Goal: Task Accomplishment & Management: Complete application form

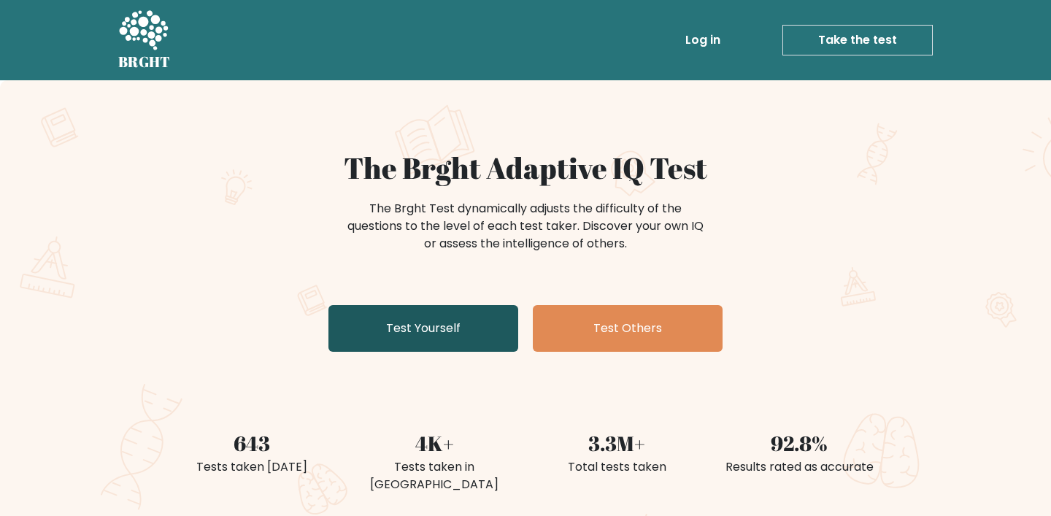
click at [490, 324] on link "Test Yourself" at bounding box center [423, 328] width 190 height 47
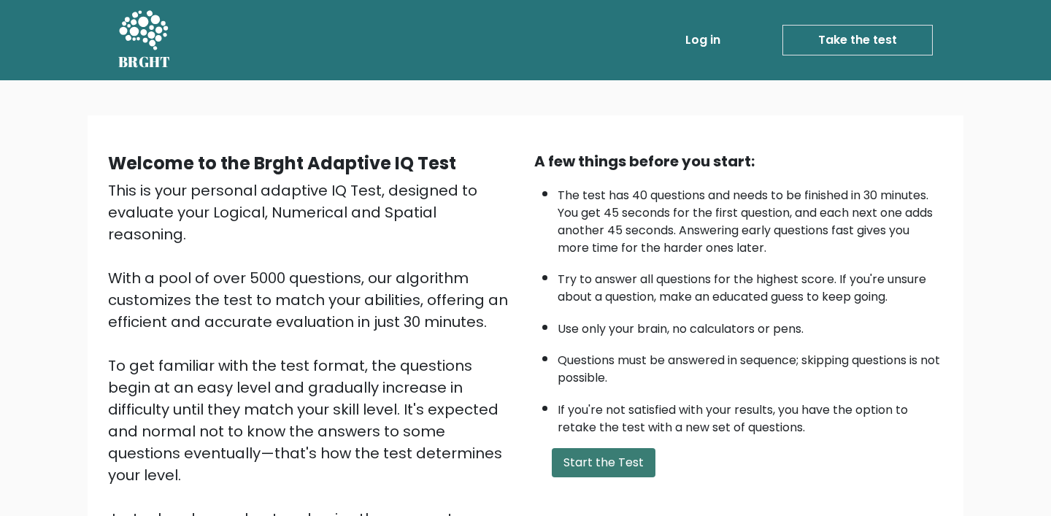
click at [615, 457] on button "Start the Test" at bounding box center [604, 462] width 104 height 29
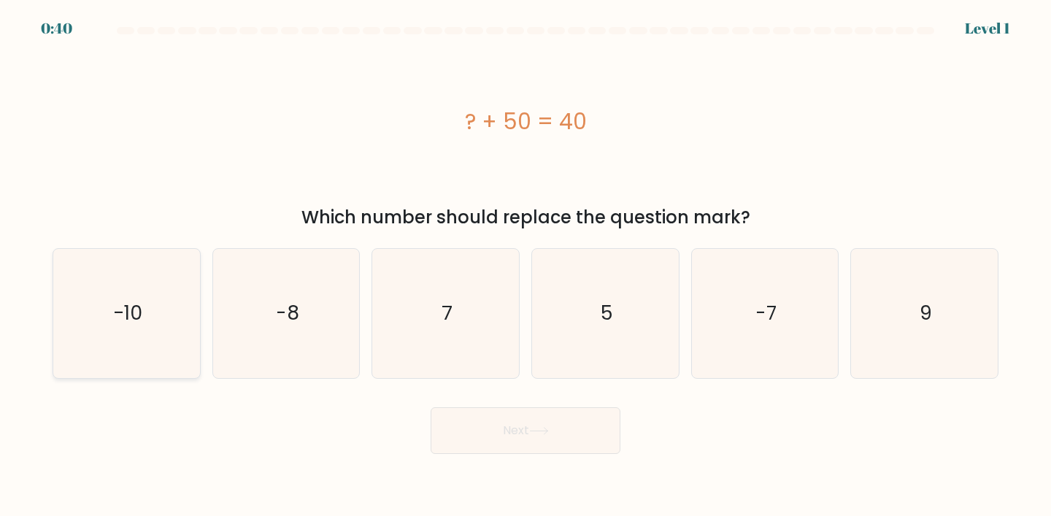
click at [131, 314] on text "-10" at bounding box center [127, 312] width 29 height 27
click at [525, 266] on input "a. -10" at bounding box center [525, 261] width 1 height 7
radio input "true"
click at [487, 425] on button "Next" at bounding box center [525, 430] width 190 height 47
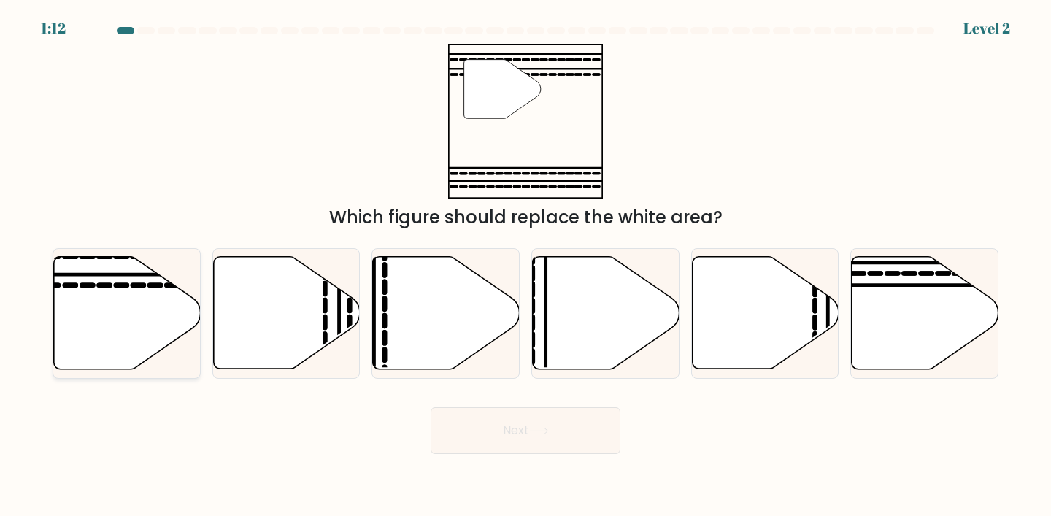
click at [117, 314] on icon at bounding box center [127, 313] width 147 height 112
click at [525, 266] on input "a." at bounding box center [525, 261] width 1 height 7
radio input "true"
click at [482, 441] on button "Next" at bounding box center [525, 430] width 190 height 47
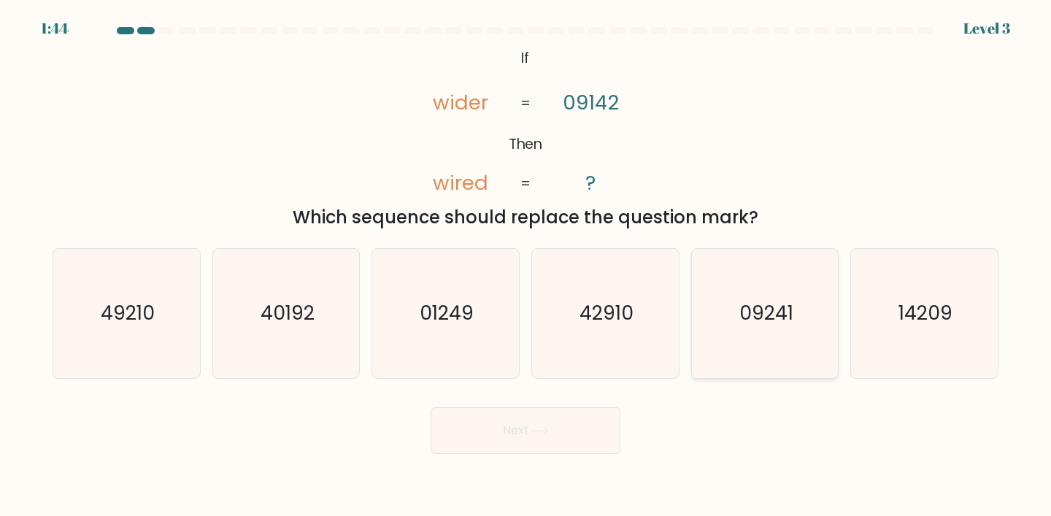
click at [816, 314] on icon "09241" at bounding box center [764, 313] width 129 height 129
click at [526, 266] on input "e. 09241" at bounding box center [525, 261] width 1 height 7
radio input "true"
click at [570, 444] on button "Next" at bounding box center [525, 430] width 190 height 47
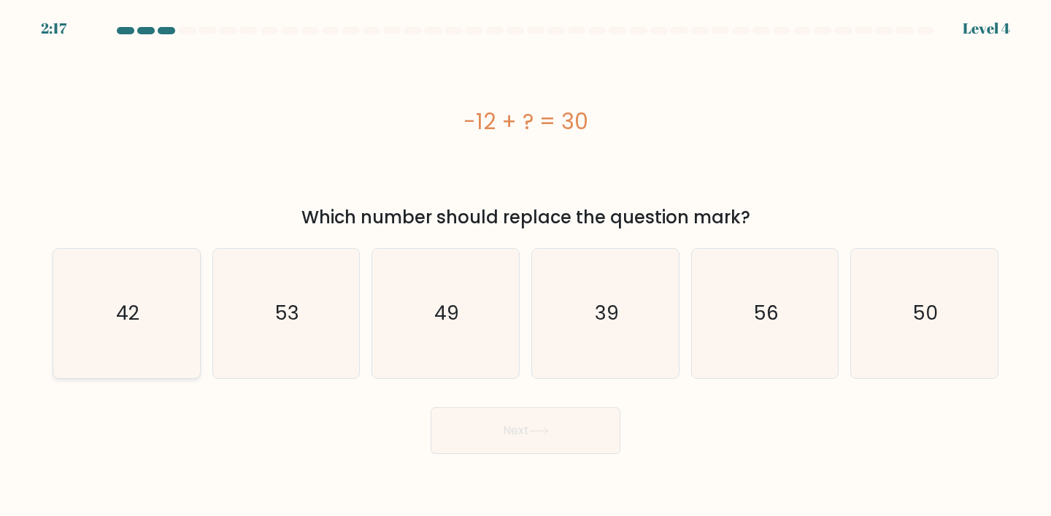
click at [110, 300] on icon "42" at bounding box center [126, 313] width 129 height 129
click at [525, 266] on input "a. 42" at bounding box center [525, 261] width 1 height 7
radio input "true"
click at [523, 425] on button "Next" at bounding box center [525, 430] width 190 height 47
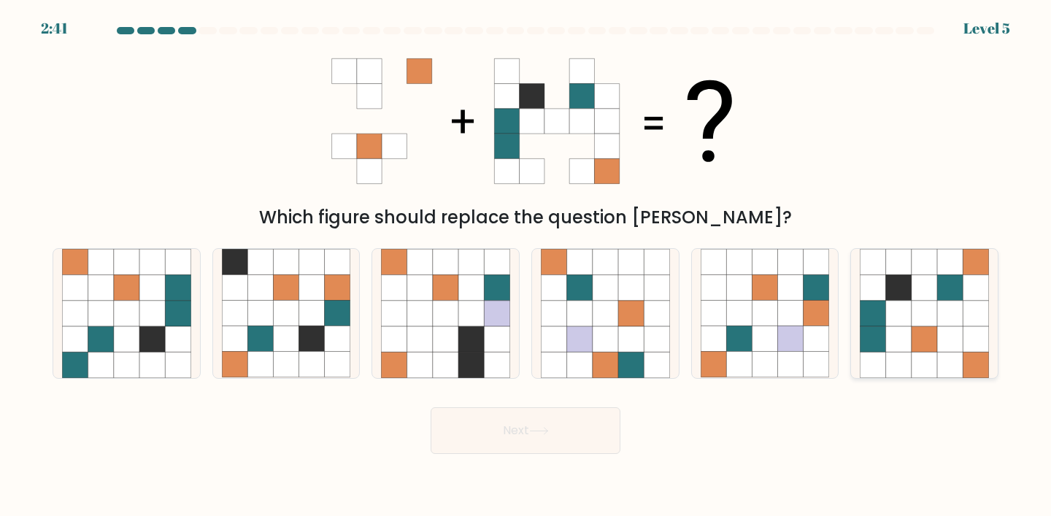
click at [943, 333] on icon at bounding box center [950, 339] width 26 height 26
click at [526, 266] on input "f." at bounding box center [525, 261] width 1 height 7
radio input "true"
click at [546, 419] on button "Next" at bounding box center [525, 430] width 190 height 47
